Goal: Entertainment & Leisure: Browse casually

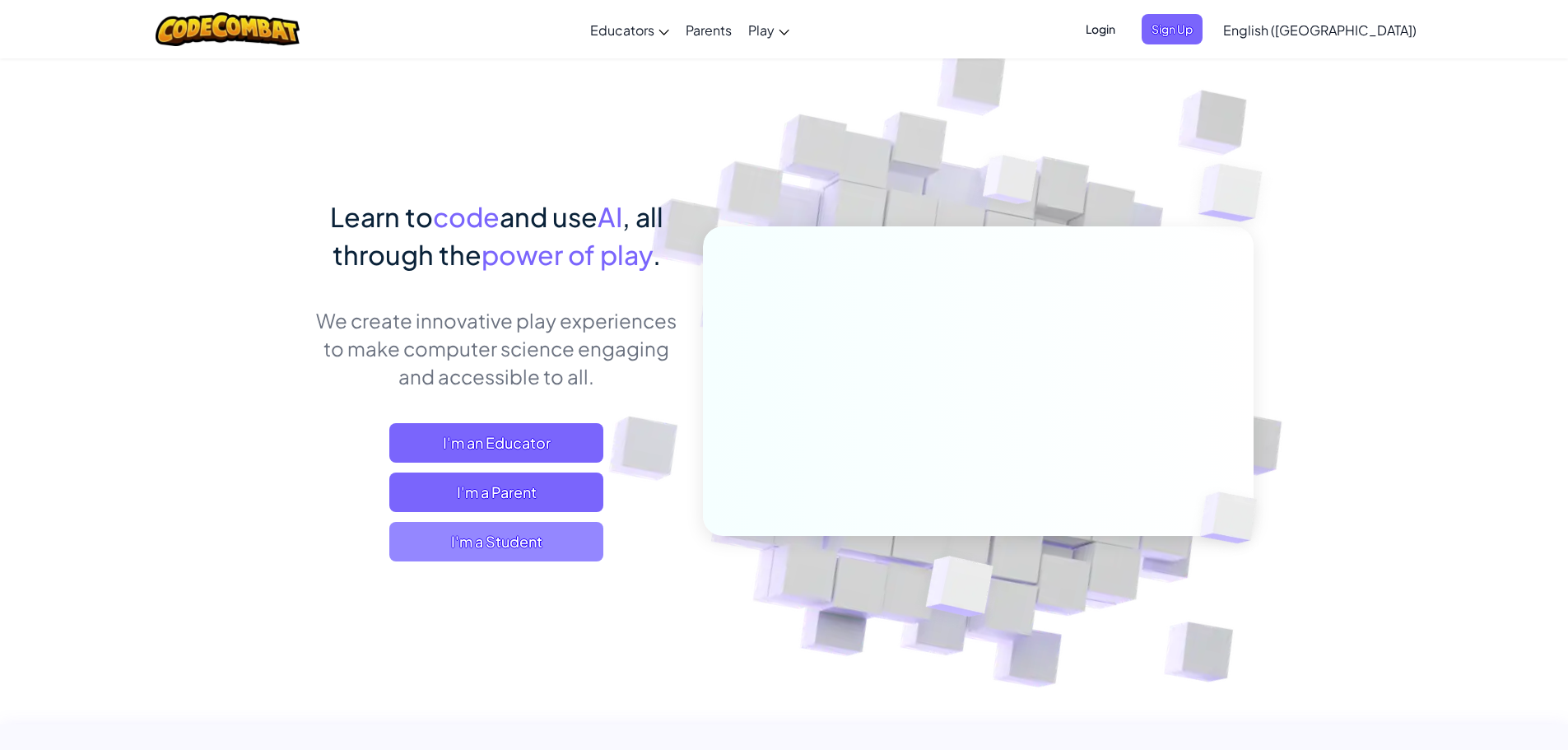
click at [478, 542] on span "I'm a Student" at bounding box center [496, 541] width 214 height 39
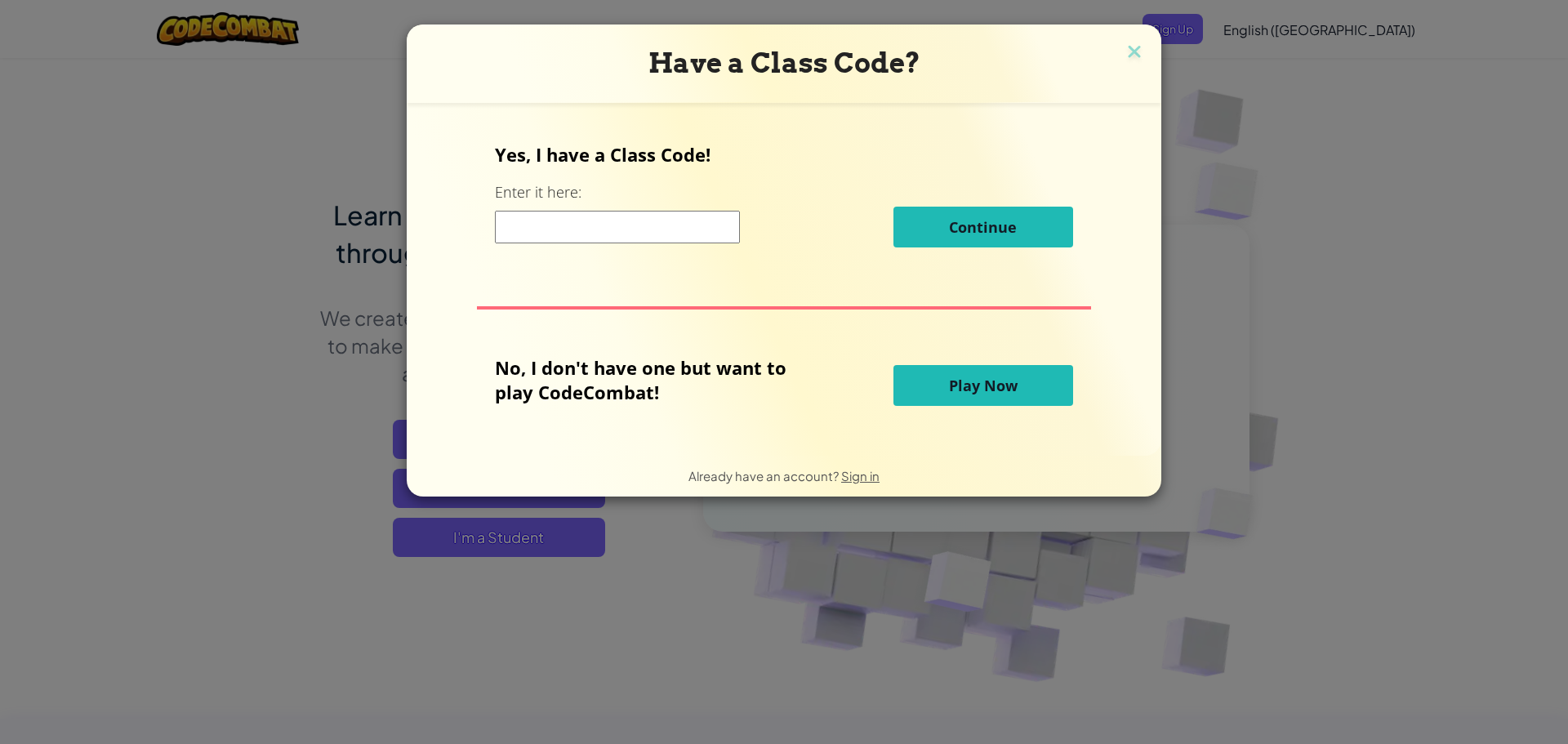
click at [1018, 381] on button "Play Now" at bounding box center [983, 385] width 179 height 41
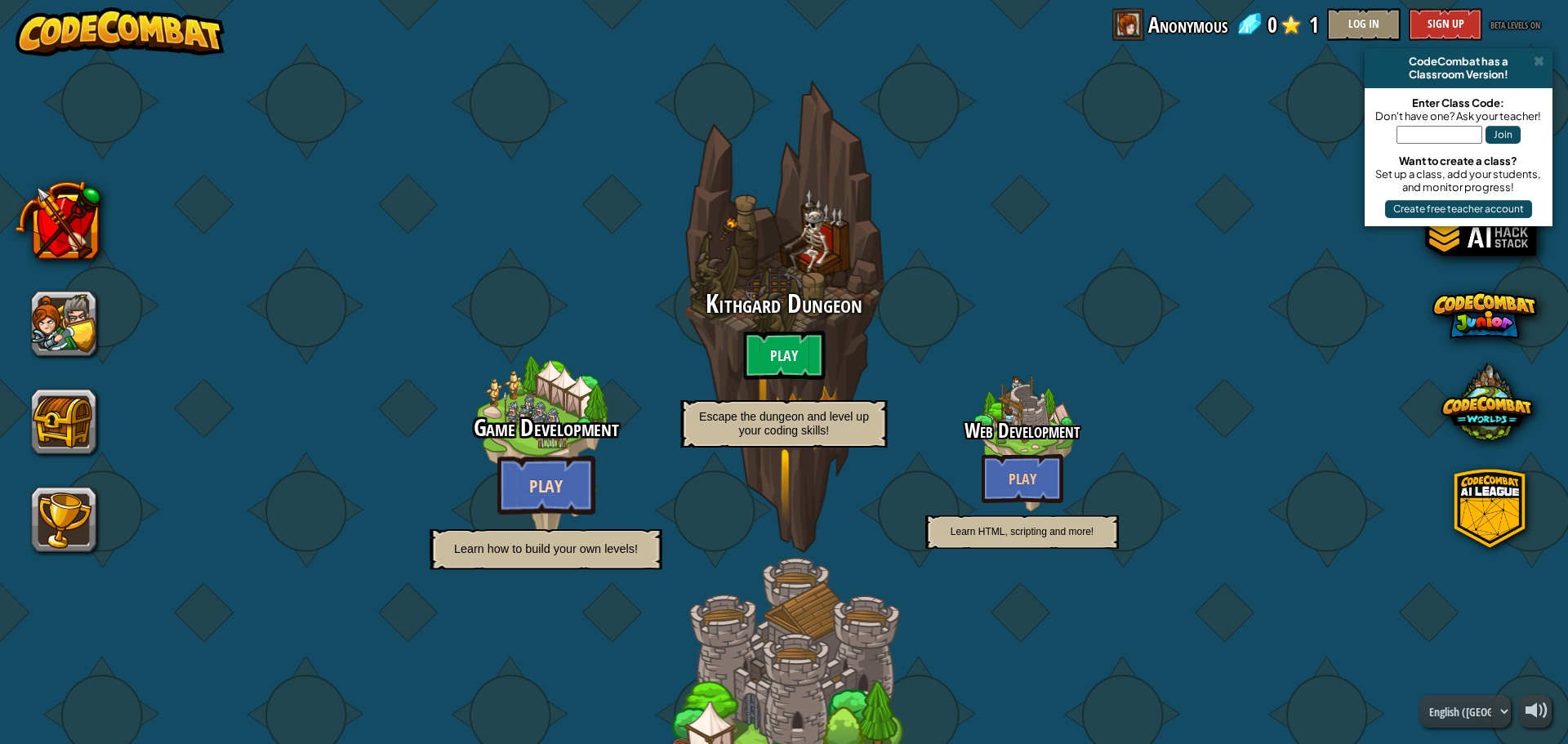
click at [553, 476] on btn "Play" at bounding box center [546, 485] width 98 height 59
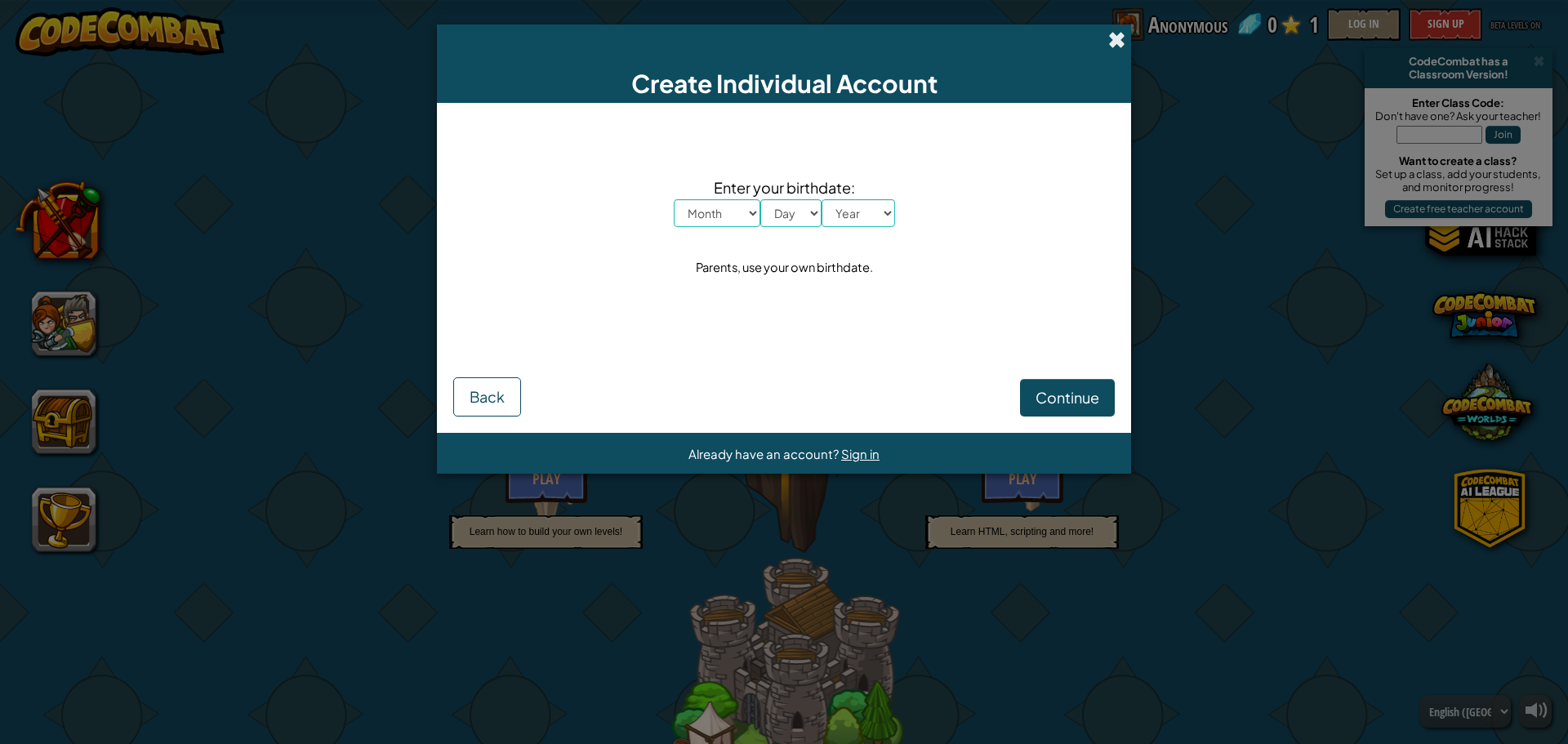
click at [1119, 42] on span at bounding box center [1117, 39] width 17 height 17
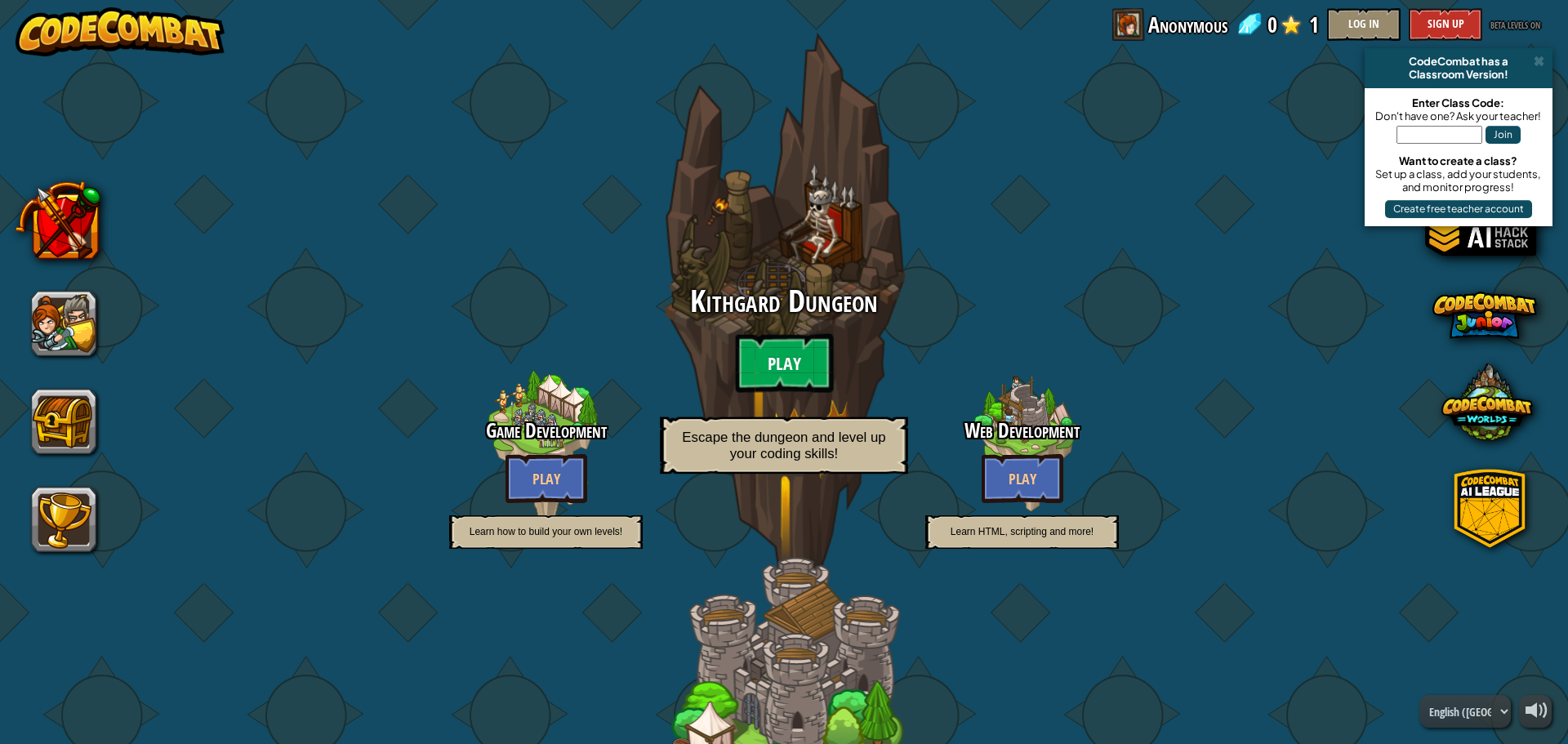
click at [797, 349] on btn "Play" at bounding box center [784, 363] width 98 height 59
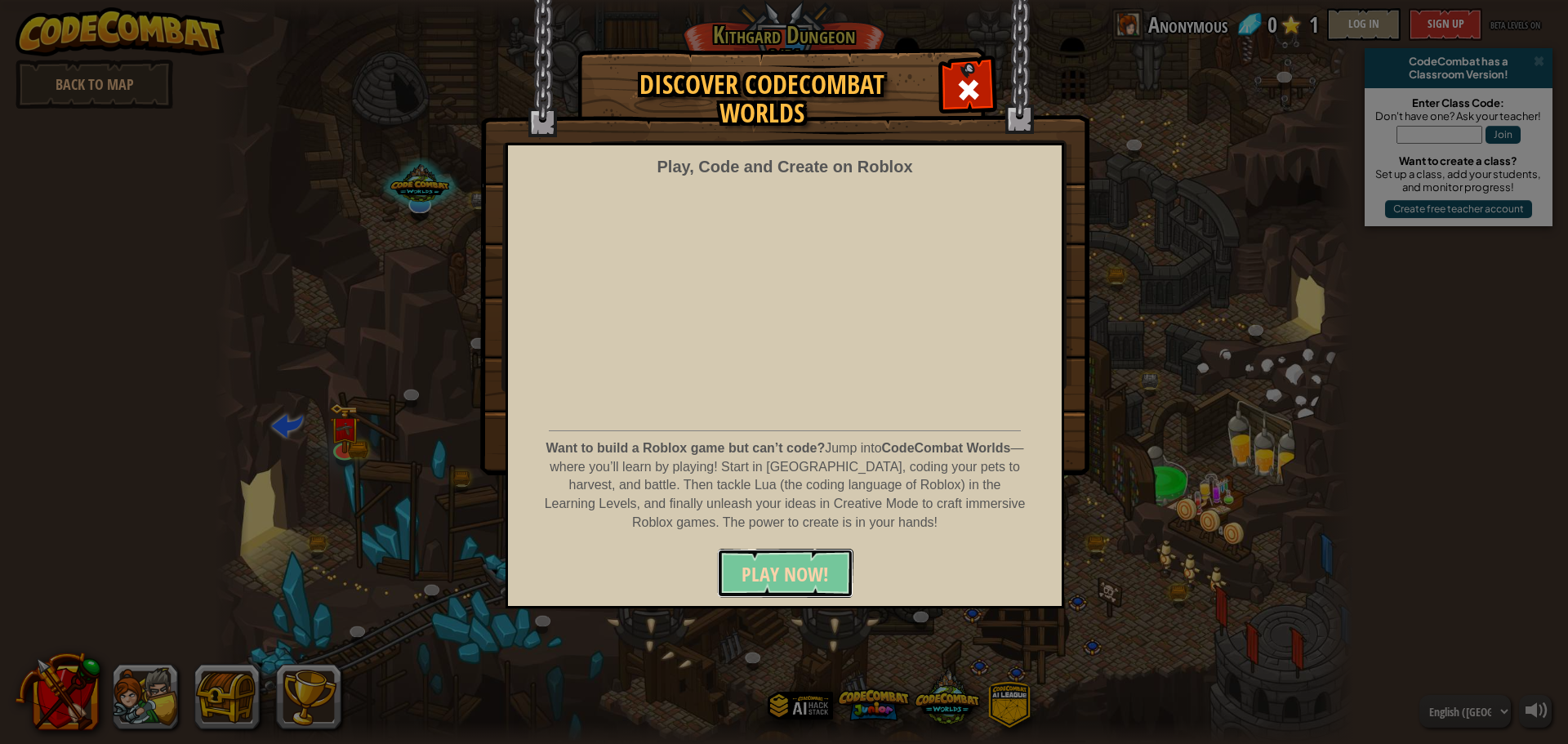
click at [804, 585] on span "PLAY NOW!" at bounding box center [785, 574] width 87 height 26
